Goal: Information Seeking & Learning: Learn about a topic

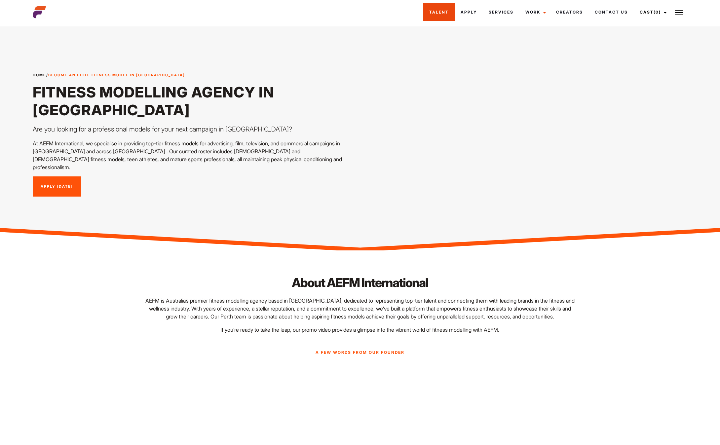
click at [432, 11] on link "Talent" at bounding box center [438, 12] width 31 height 18
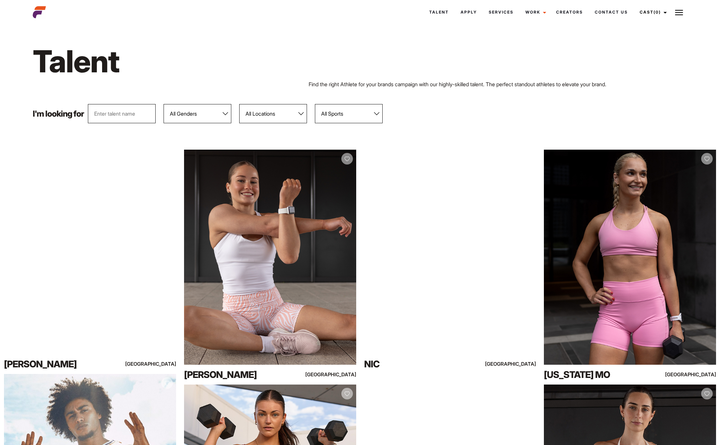
click at [164, 104] on select "All Genders Female Male" at bounding box center [198, 113] width 68 height 19
select select "104"
click option "Female" at bounding box center [0, 0] width 0 height 0
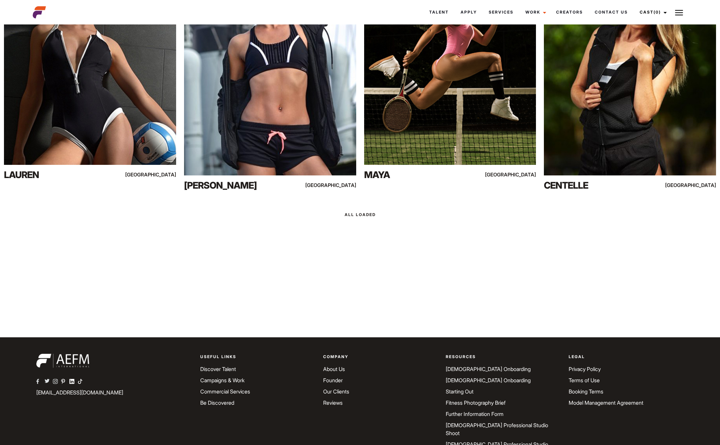
scroll to position [11459, 0]
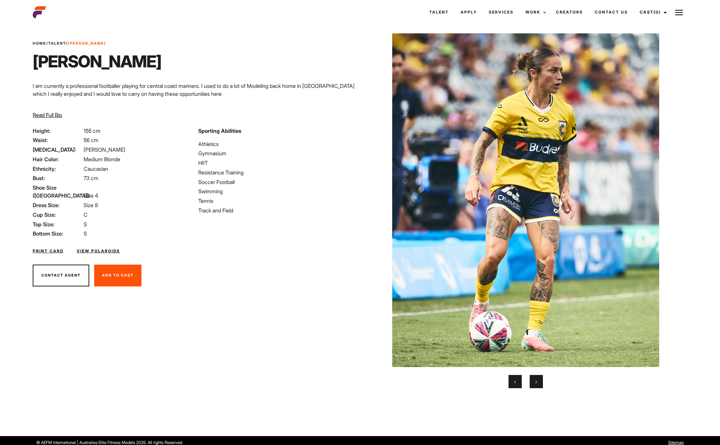
scroll to position [13, 0]
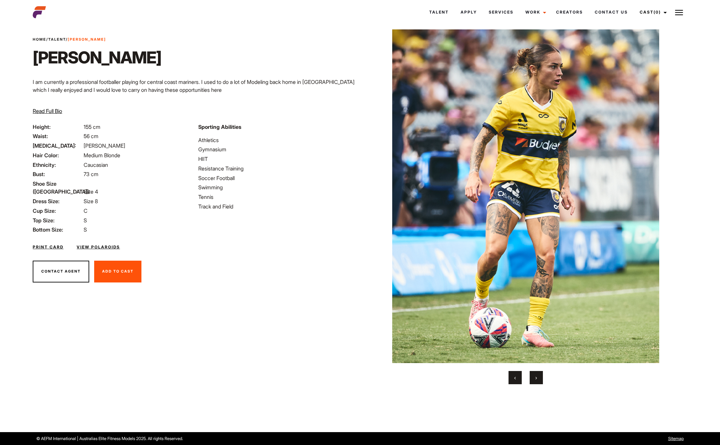
click at [542, 379] on button "›" at bounding box center [536, 377] width 13 height 13
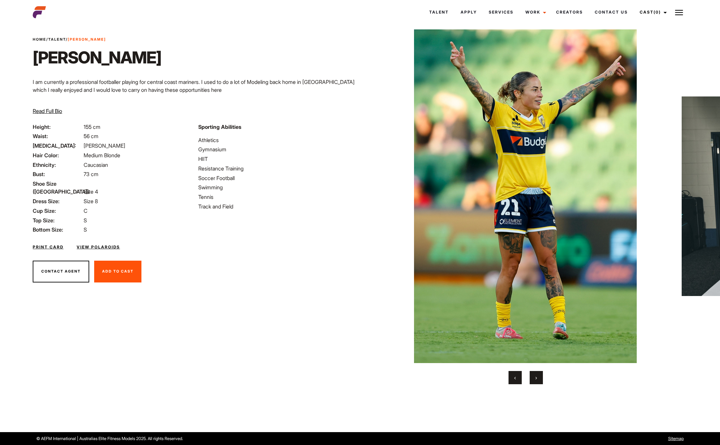
click at [540, 380] on button "›" at bounding box center [536, 377] width 13 height 13
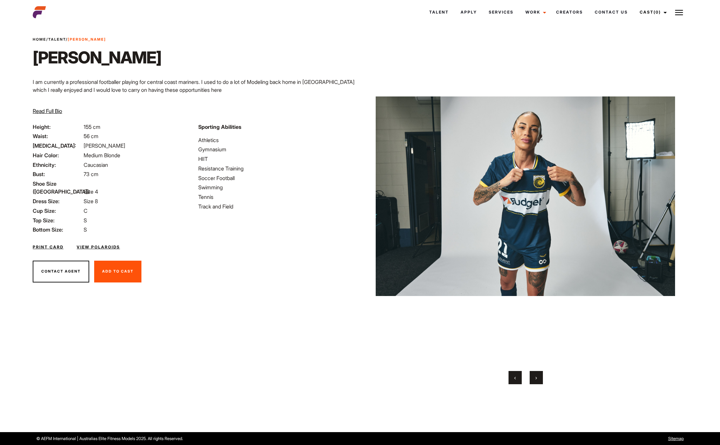
click at [540, 380] on button "›" at bounding box center [536, 377] width 13 height 13
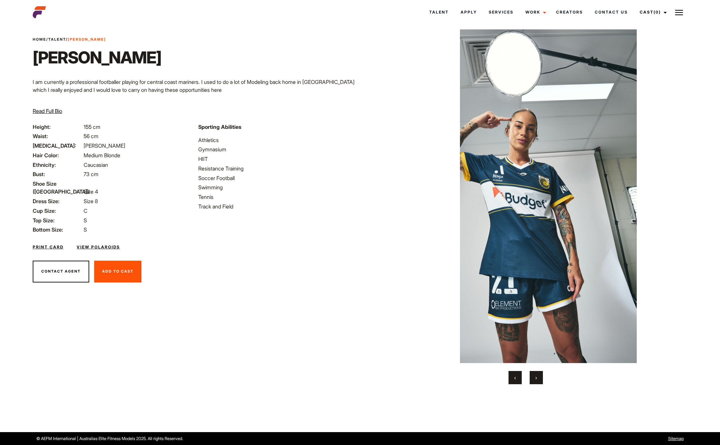
click at [540, 380] on button "›" at bounding box center [536, 377] width 13 height 13
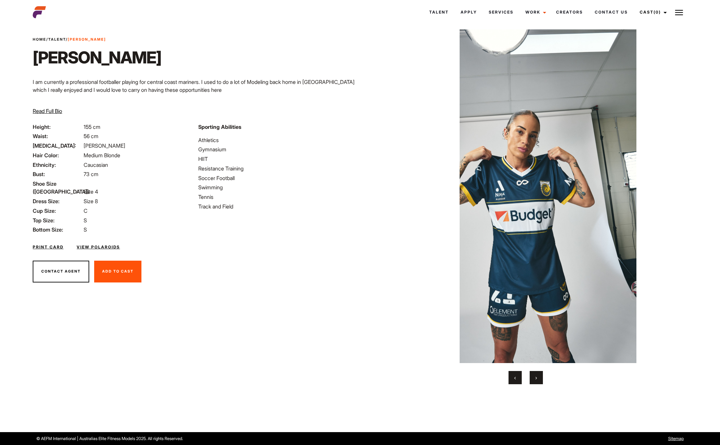
click at [540, 380] on button "›" at bounding box center [536, 377] width 13 height 13
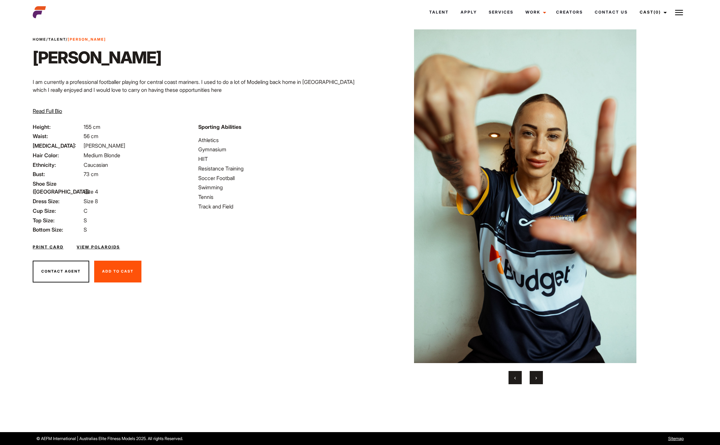
click at [540, 380] on button "›" at bounding box center [536, 377] width 13 height 13
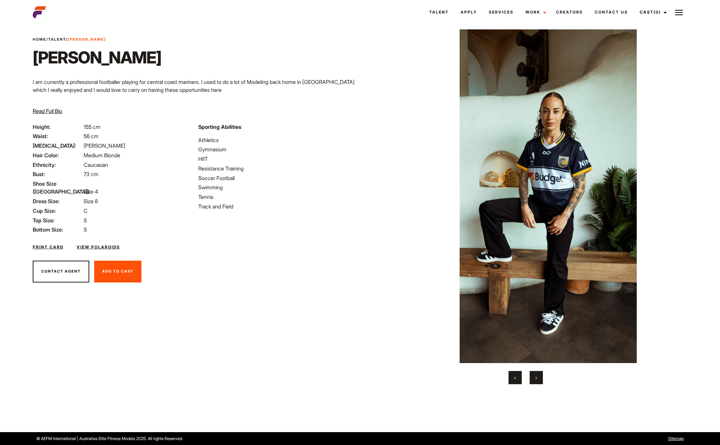
click at [540, 380] on button "›" at bounding box center [536, 377] width 13 height 13
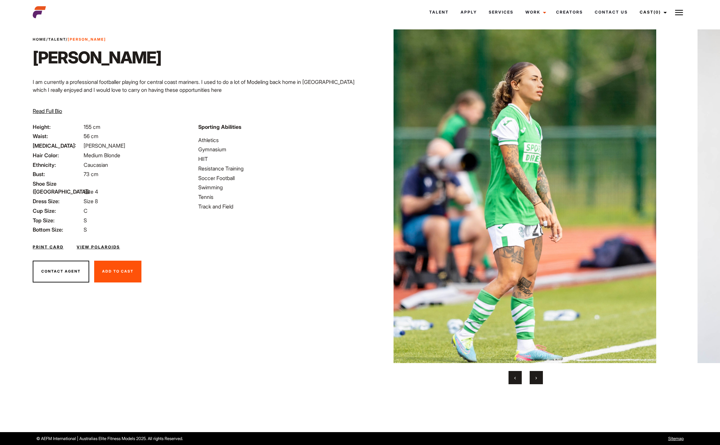
click at [540, 380] on button "›" at bounding box center [536, 377] width 13 height 13
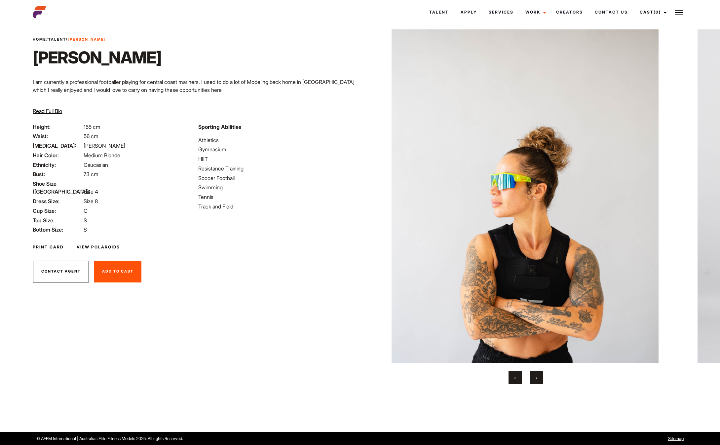
click at [540, 380] on button "›" at bounding box center [536, 377] width 13 height 13
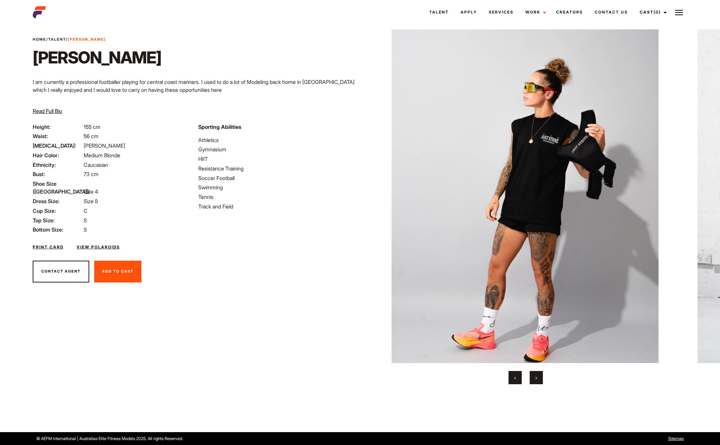
click at [540, 380] on button "›" at bounding box center [536, 377] width 13 height 13
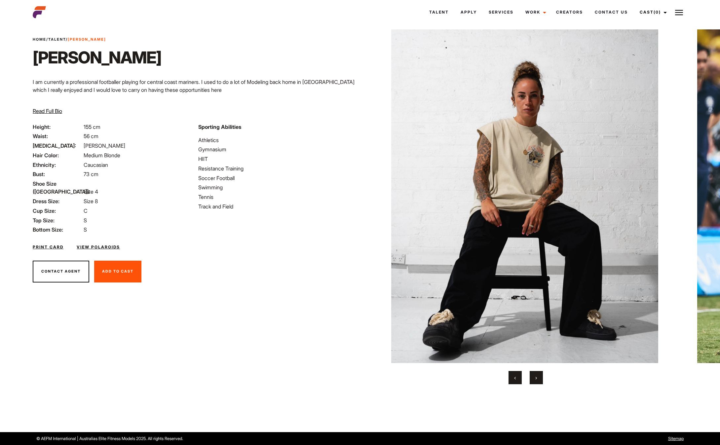
click at [540, 380] on button "›" at bounding box center [536, 377] width 13 height 13
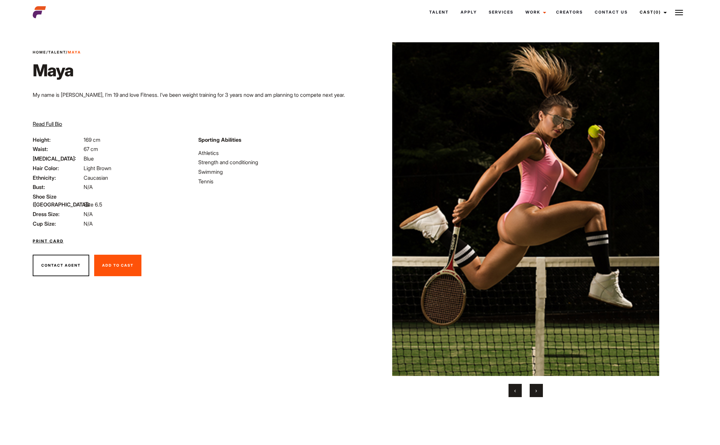
click at [531, 395] on button "›" at bounding box center [536, 390] width 13 height 13
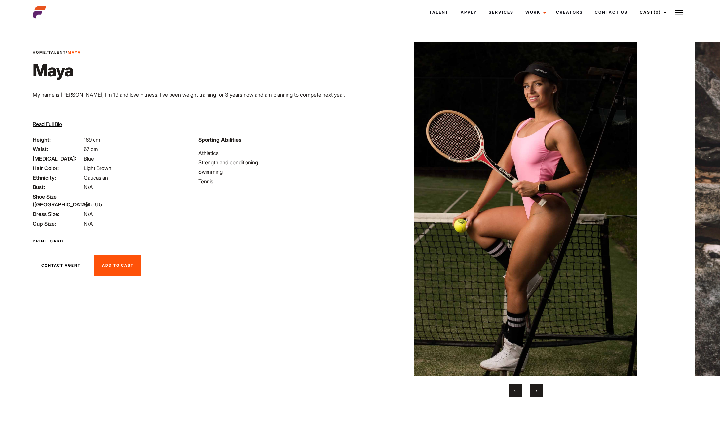
click at [531, 395] on button "›" at bounding box center [536, 390] width 13 height 13
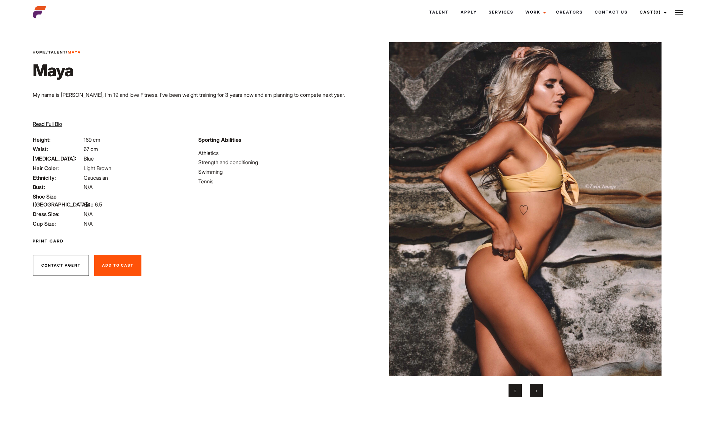
click at [531, 395] on button "›" at bounding box center [536, 390] width 13 height 13
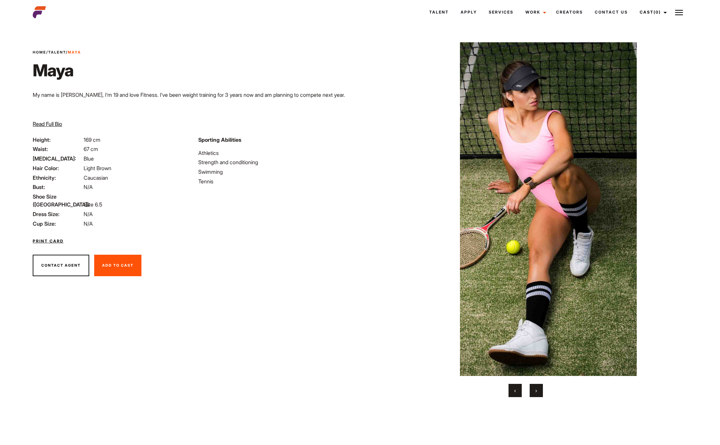
click at [531, 395] on button "›" at bounding box center [536, 390] width 13 height 13
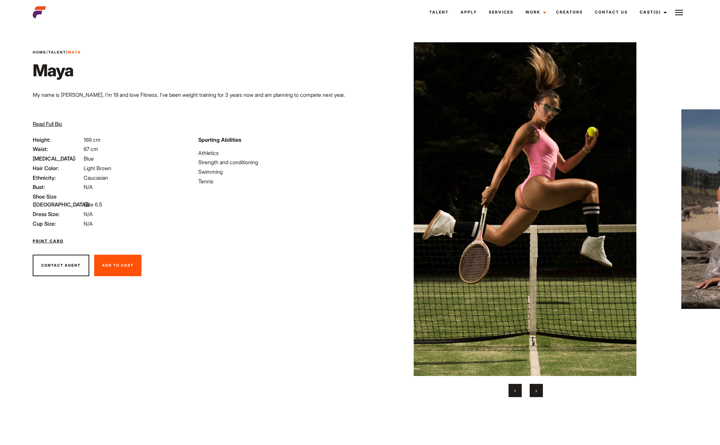
click at [531, 395] on button "›" at bounding box center [536, 390] width 13 height 13
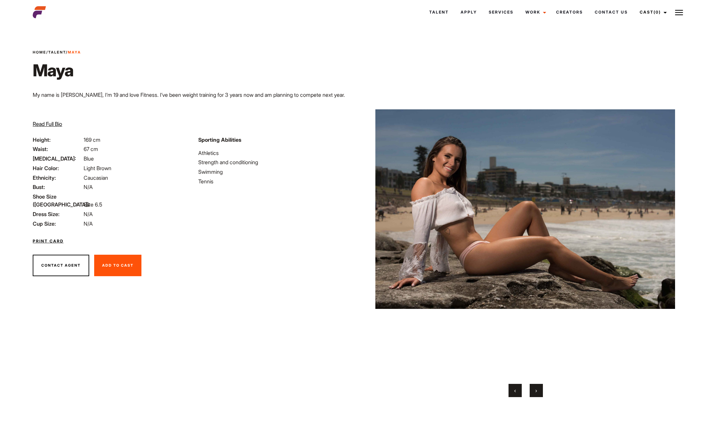
click at [531, 395] on button "›" at bounding box center [536, 390] width 13 height 13
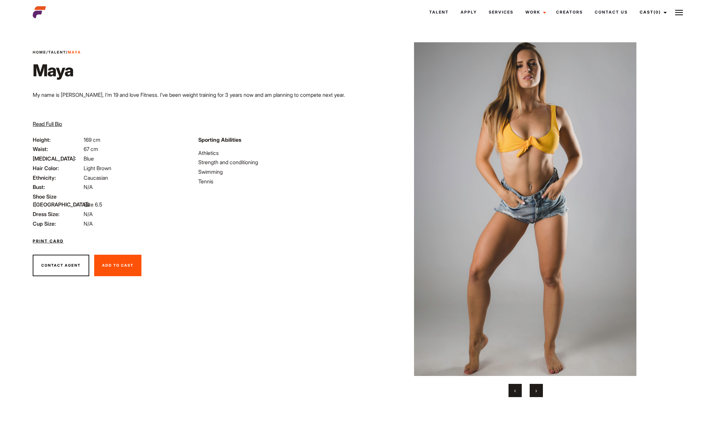
click at [531, 395] on button "›" at bounding box center [536, 390] width 13 height 13
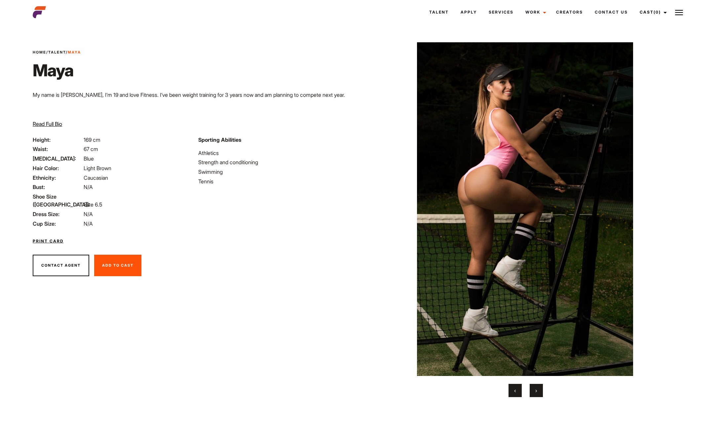
click at [531, 395] on button "›" at bounding box center [536, 390] width 13 height 13
